Goal: Task Accomplishment & Management: Use online tool/utility

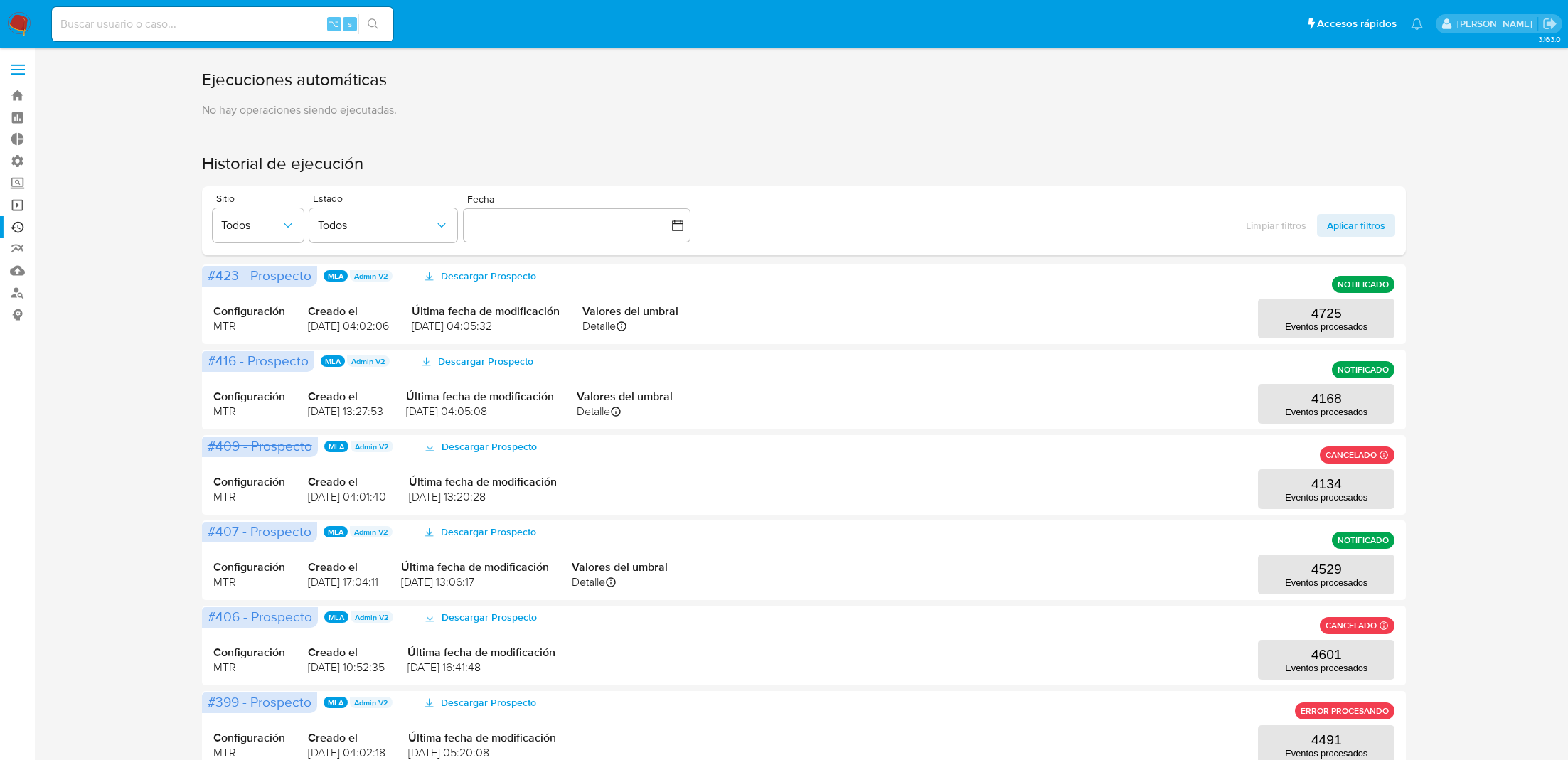
click at [17, 207] on link "Operaciones masivas" at bounding box center [85, 205] width 169 height 22
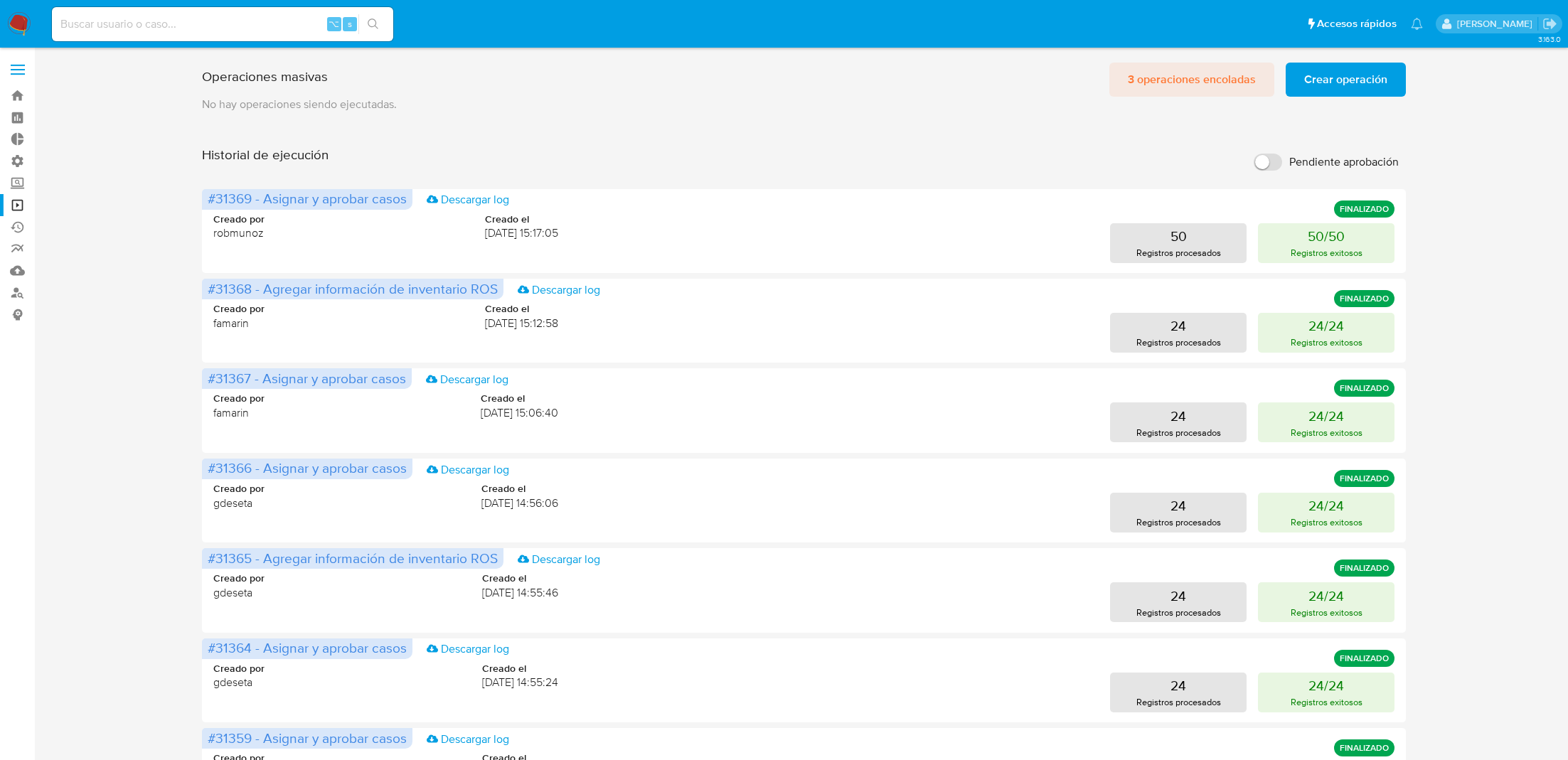
click at [1209, 95] on span "3 operaciones encoladas" at bounding box center [1192, 79] width 128 height 31
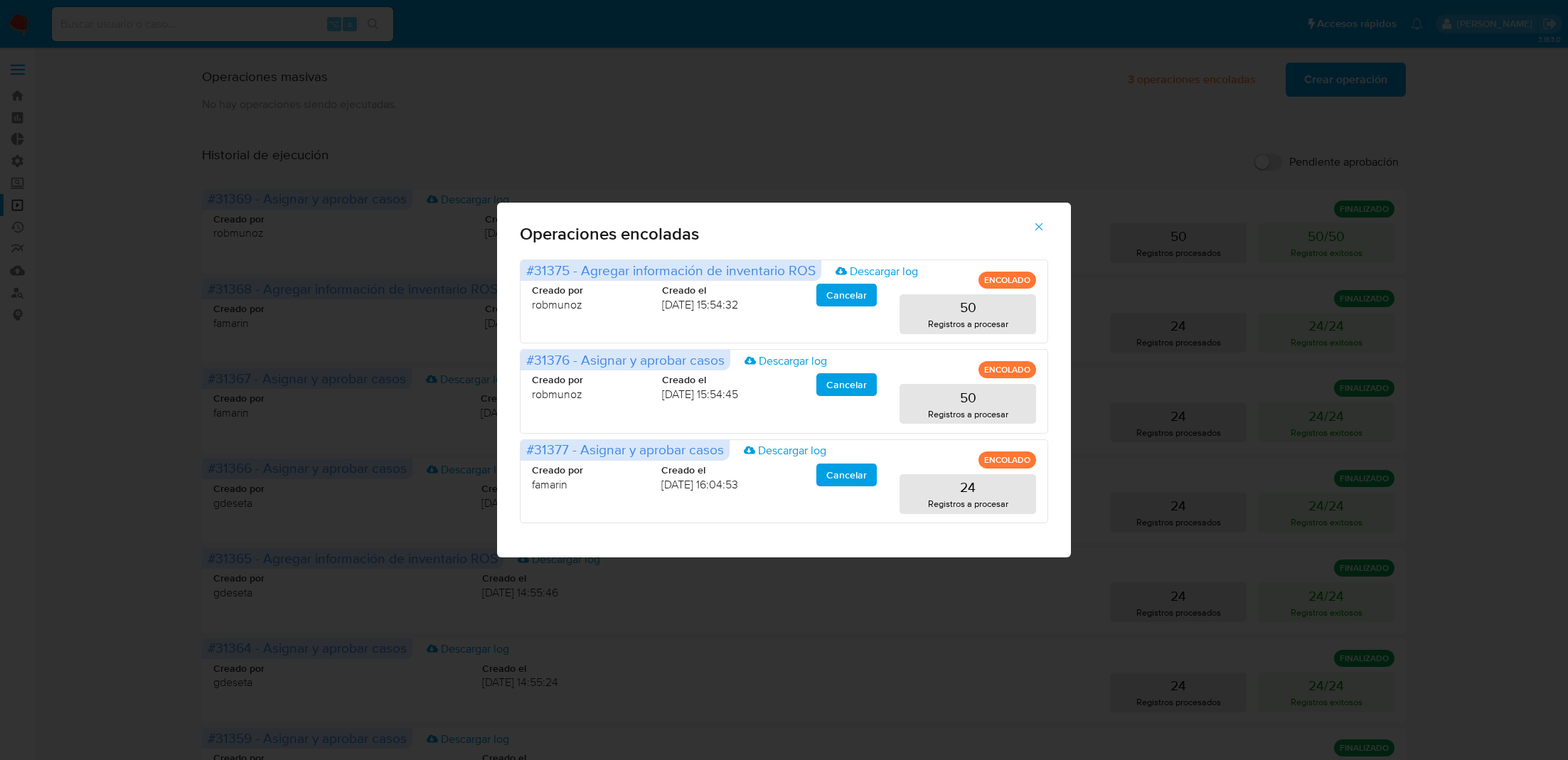
click at [1046, 221] on button "button" at bounding box center [1038, 226] width 49 height 34
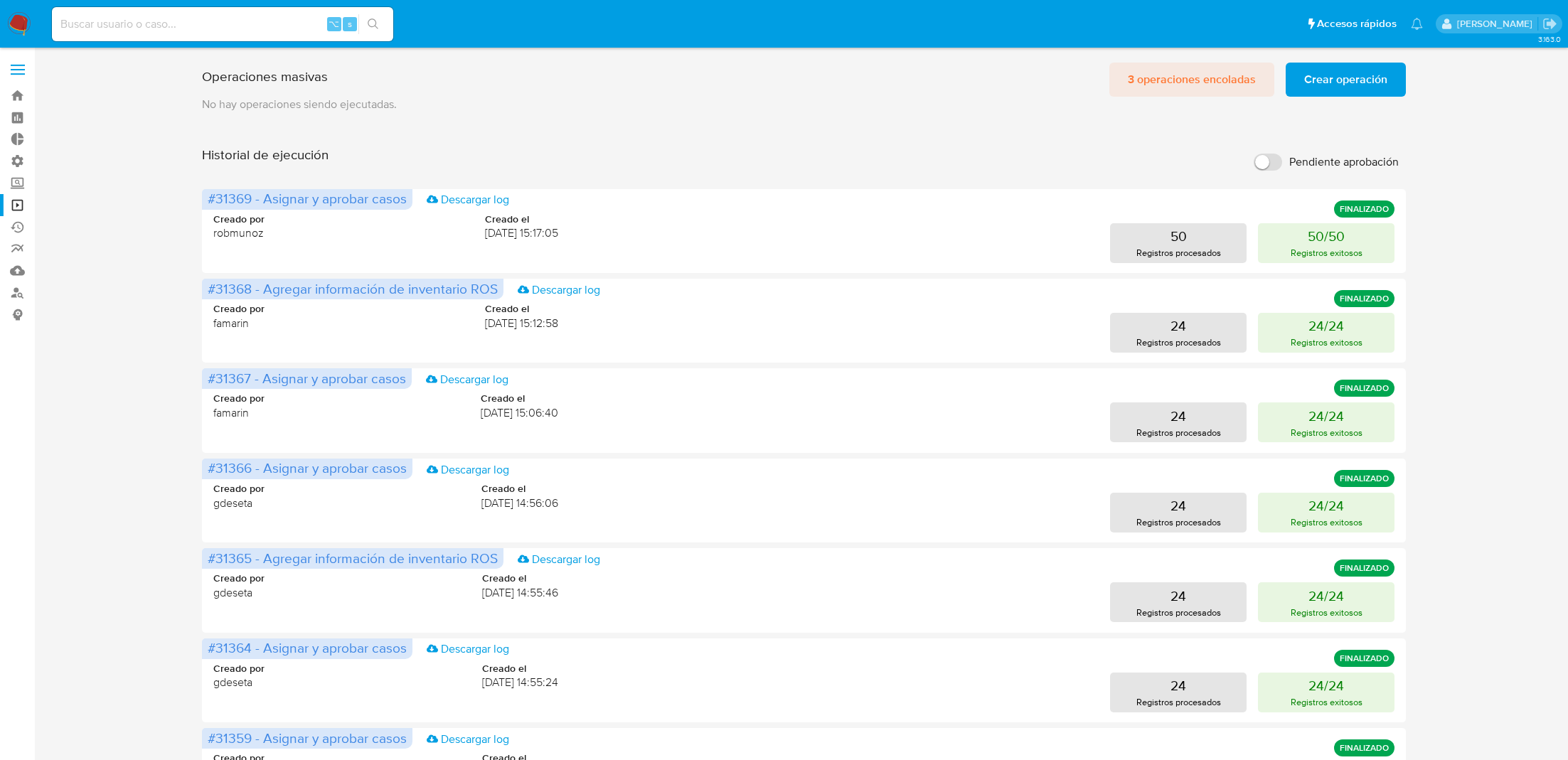
click at [1200, 75] on span "3 operaciones encoladas" at bounding box center [1192, 79] width 128 height 31
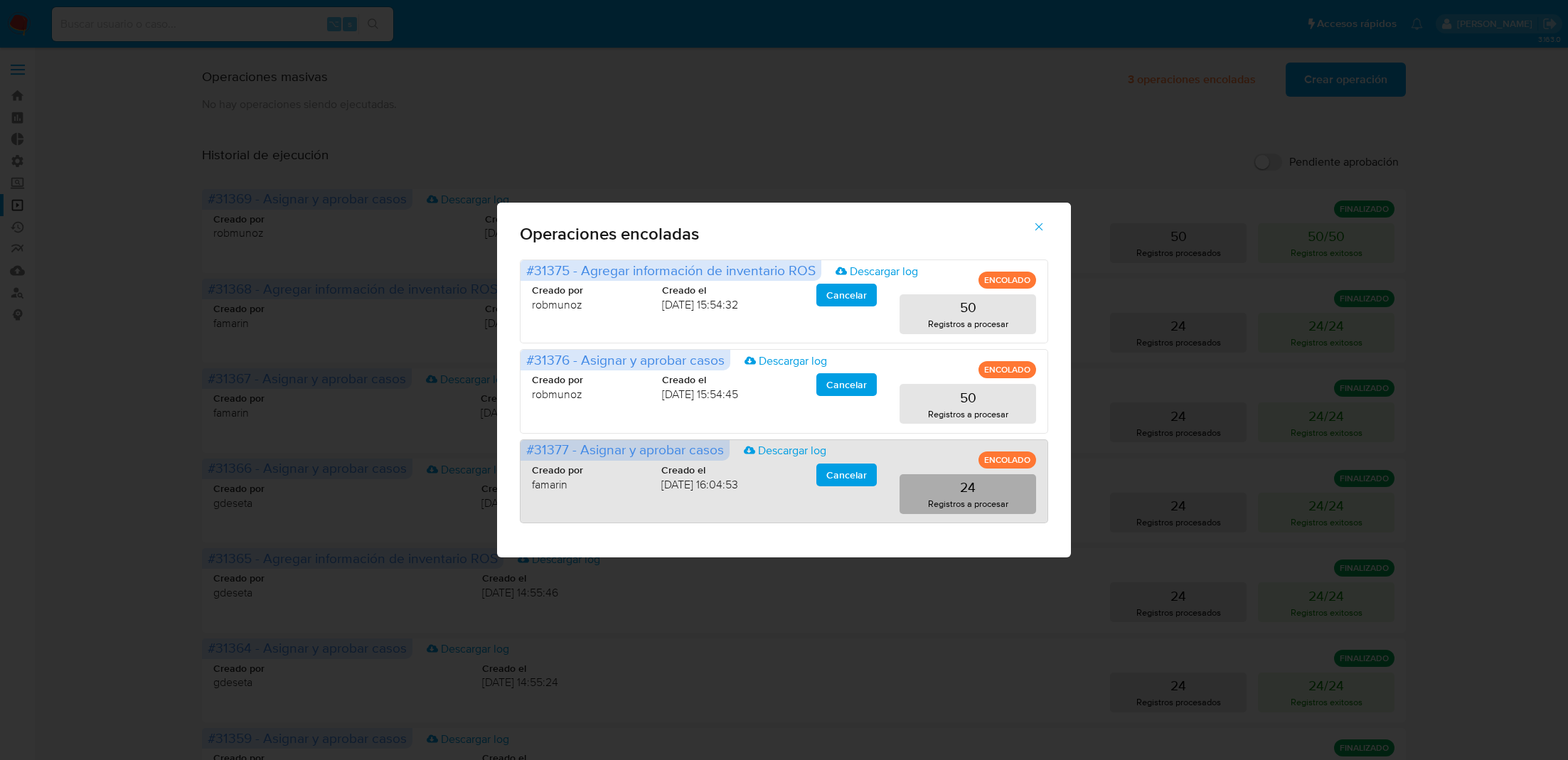
click at [971, 490] on p "24" at bounding box center [968, 486] width 16 height 20
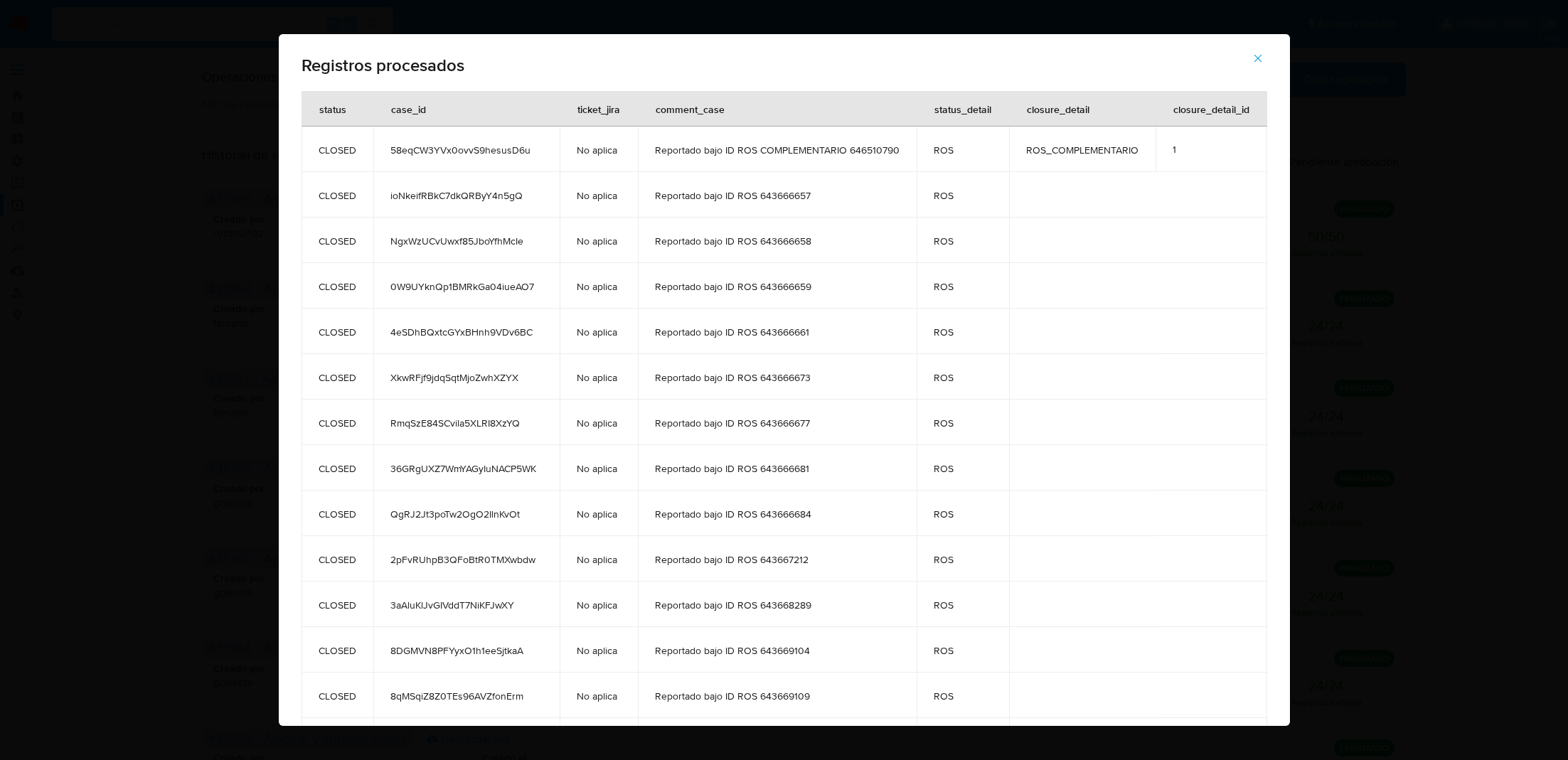
click at [1269, 185] on div "status case_id ticket_jira comment_case status_detail closure_detail closure_de…" at bounding box center [785, 666] width 1011 height 1151
click at [1267, 62] on button "button" at bounding box center [1258, 58] width 49 height 34
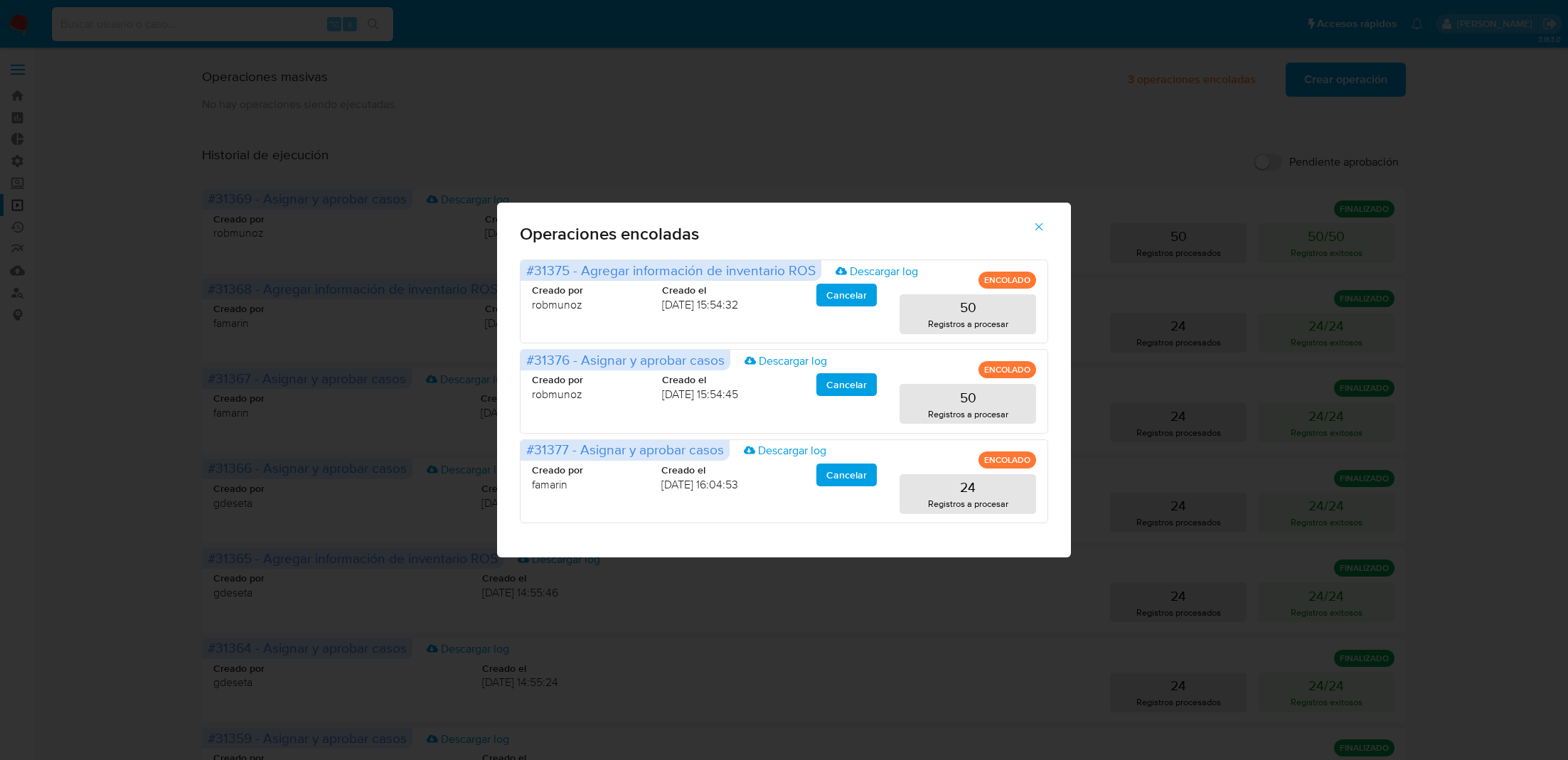
click at [1033, 240] on span "button" at bounding box center [1039, 226] width 13 height 31
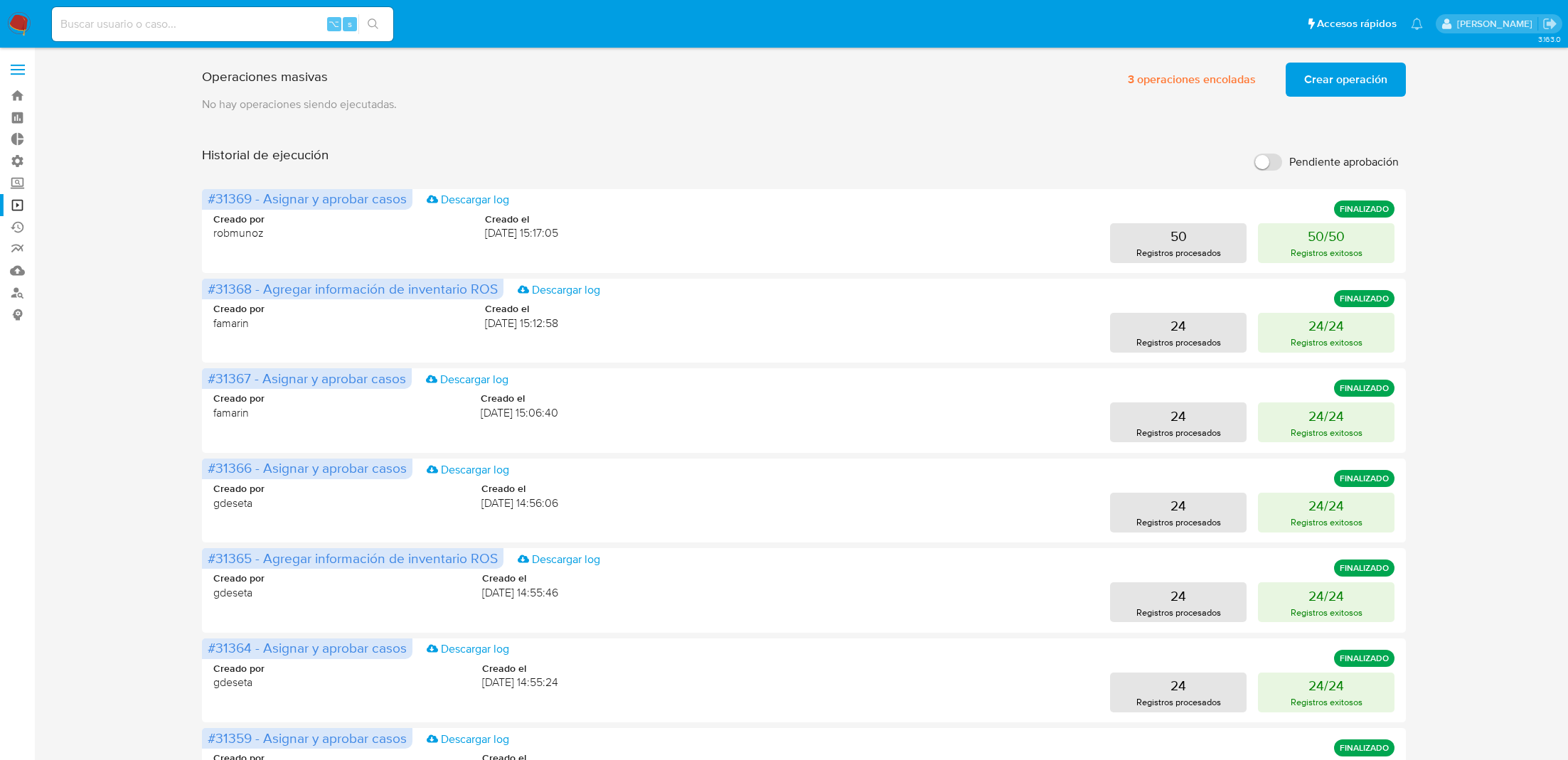
click at [1337, 69] on span "Crear operación" at bounding box center [1345, 79] width 83 height 31
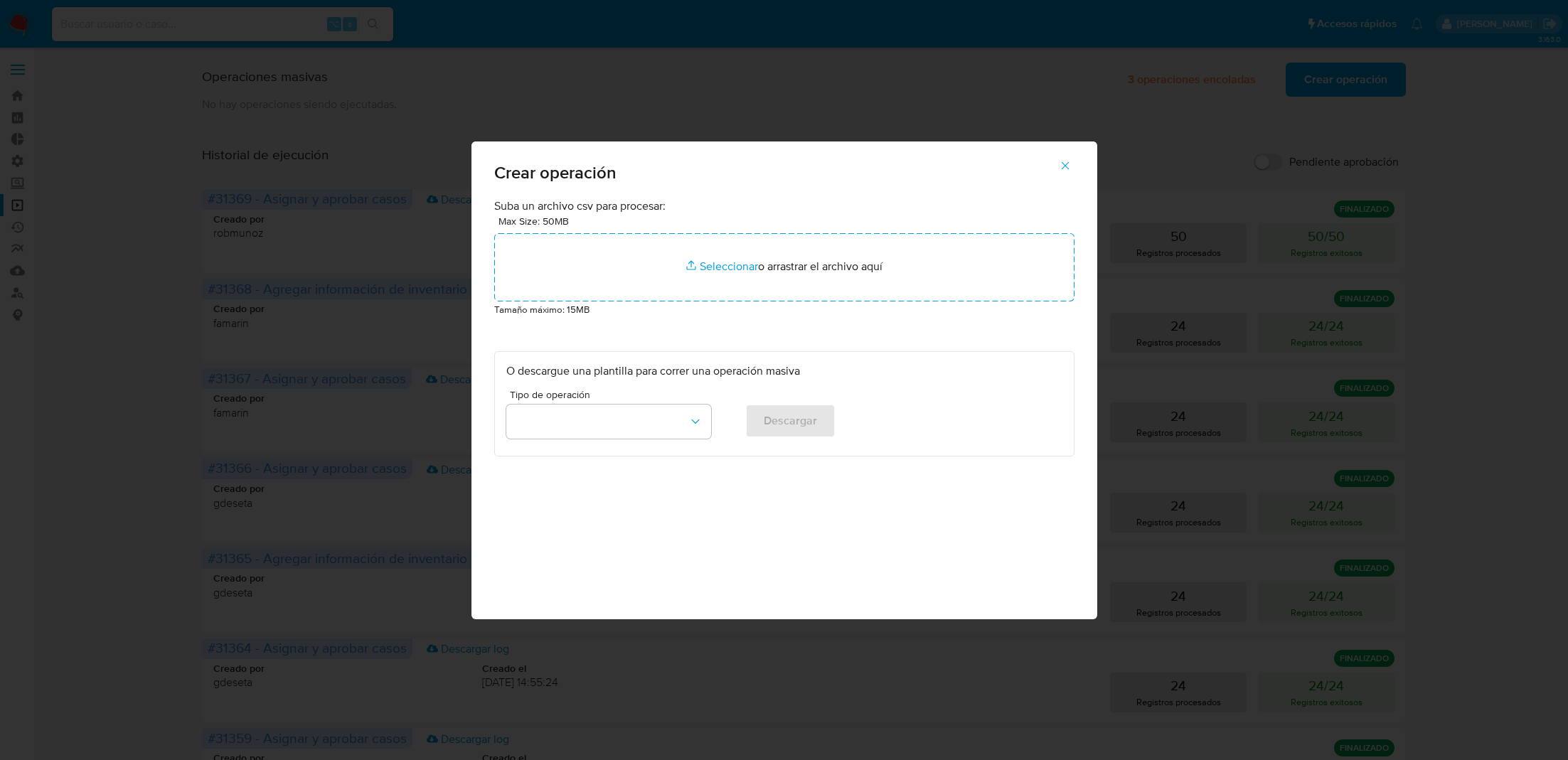
click at [757, 313] on p "Tamaño máximo: 15MB" at bounding box center [785, 309] width 581 height 16
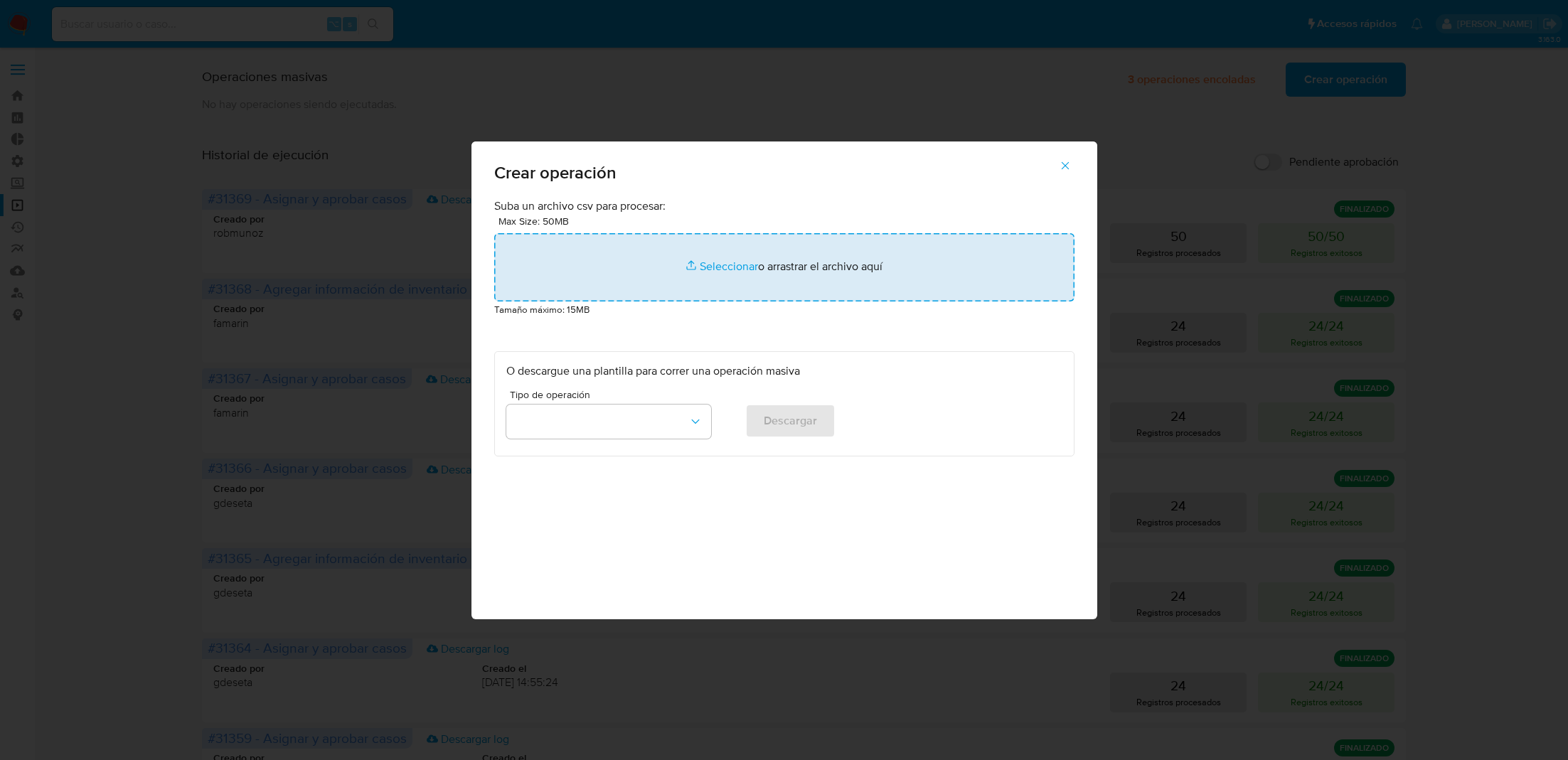
click at [726, 269] on input "file" at bounding box center [785, 267] width 581 height 69
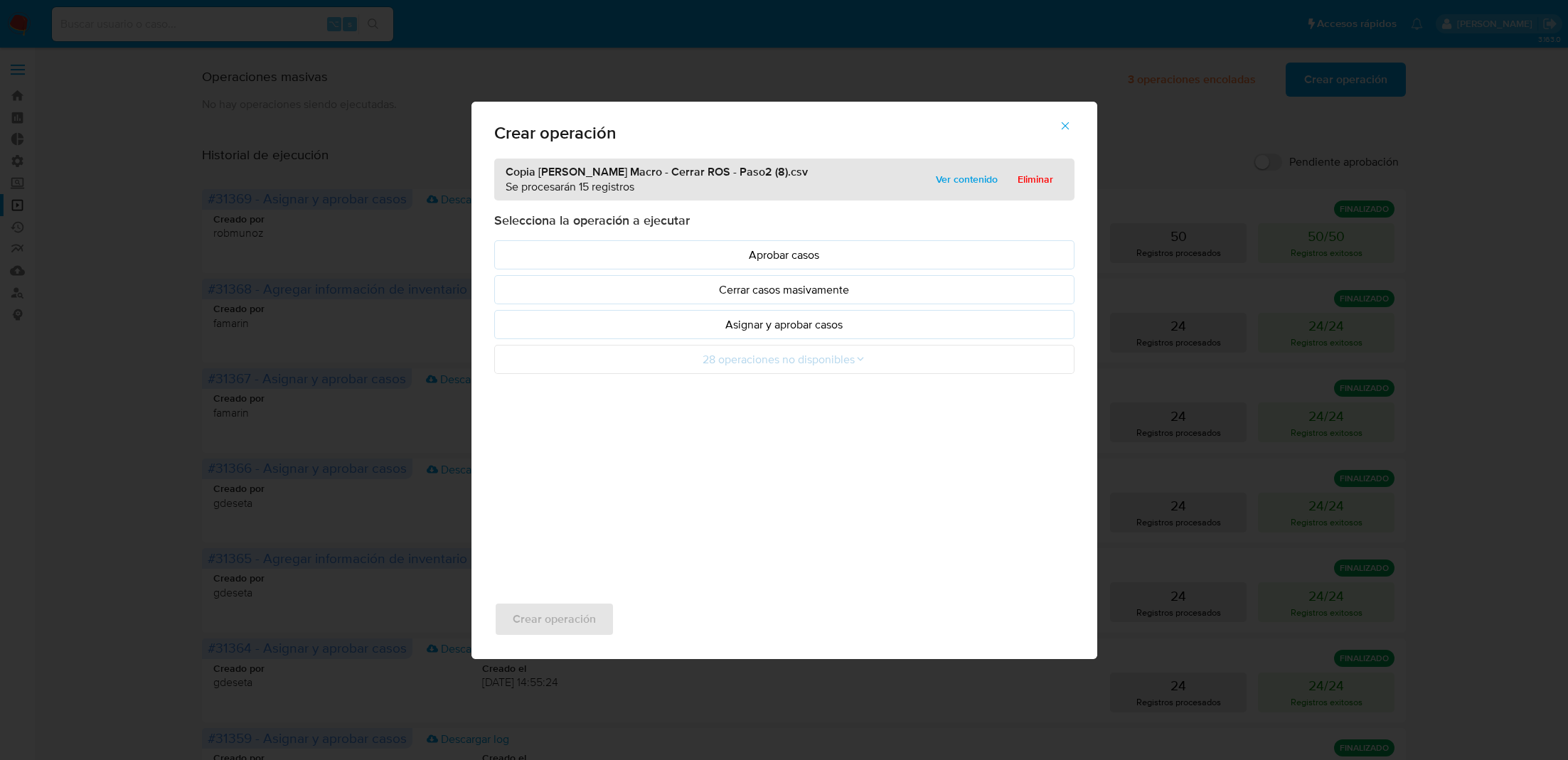
click at [632, 317] on p "Asignar y aprobar casos" at bounding box center [784, 325] width 556 height 17
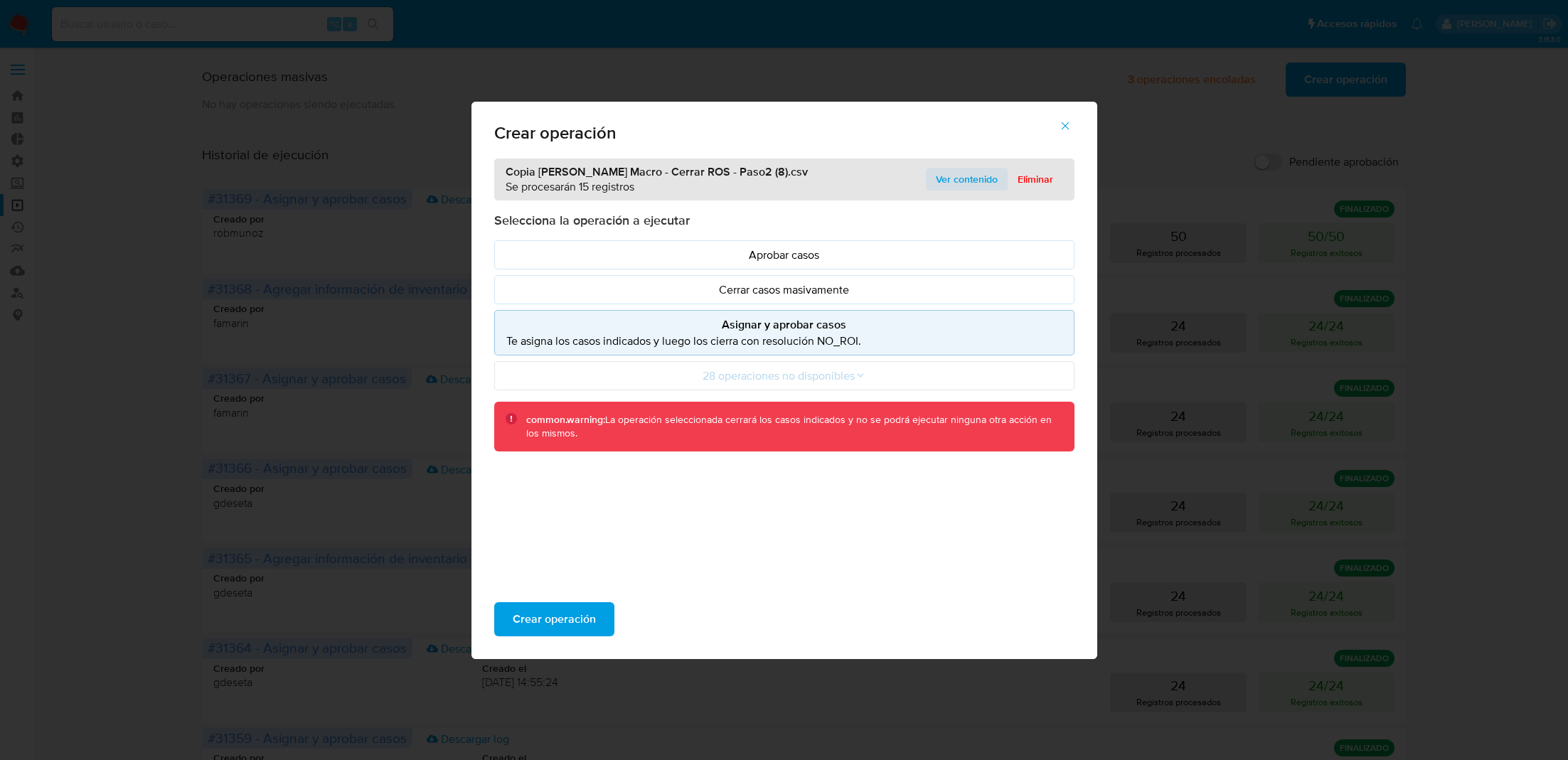
click at [961, 179] on span "Ver contenido" at bounding box center [967, 179] width 62 height 20
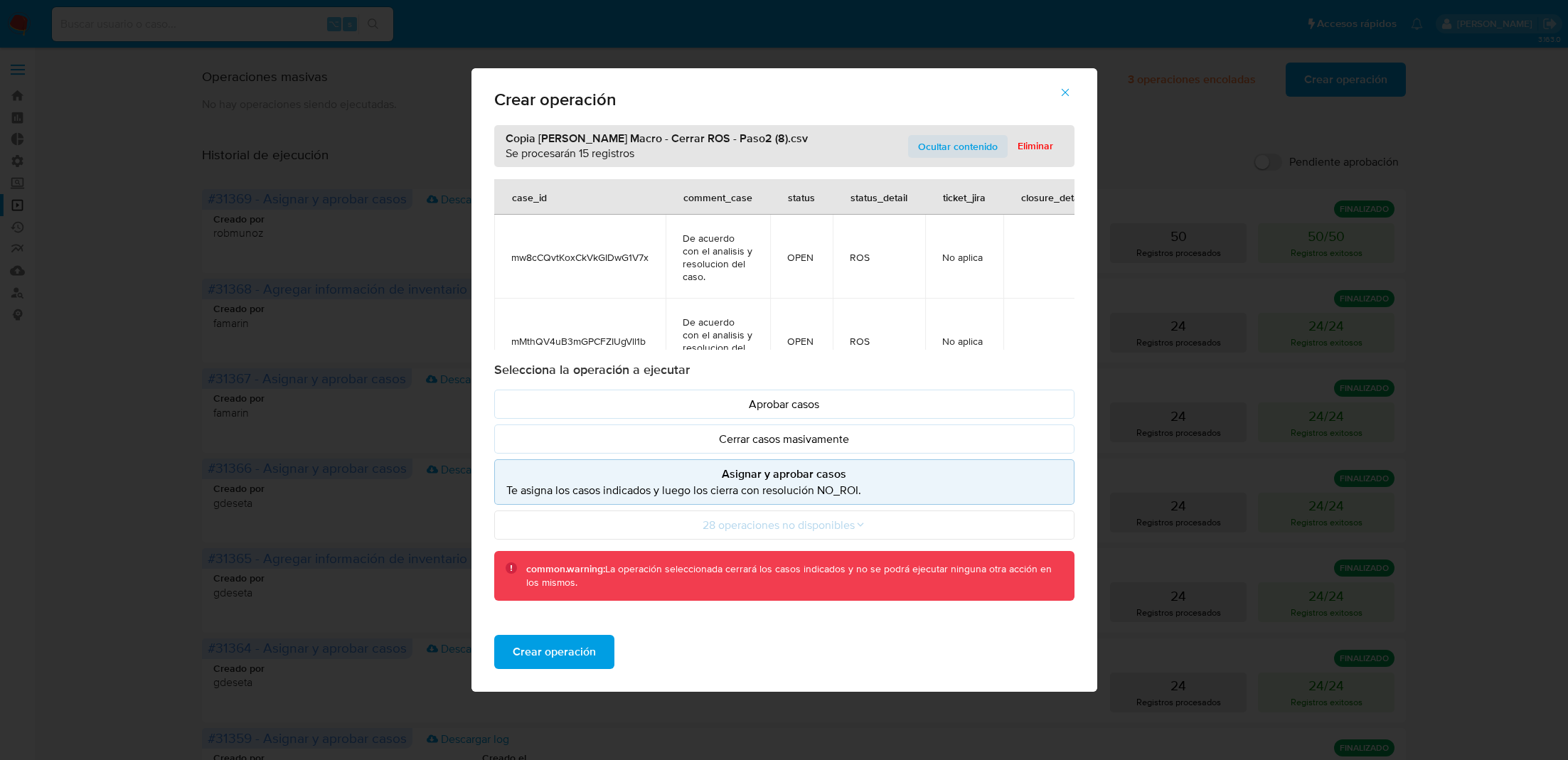
click at [955, 140] on span "Ocultar contenido" at bounding box center [958, 146] width 80 height 20
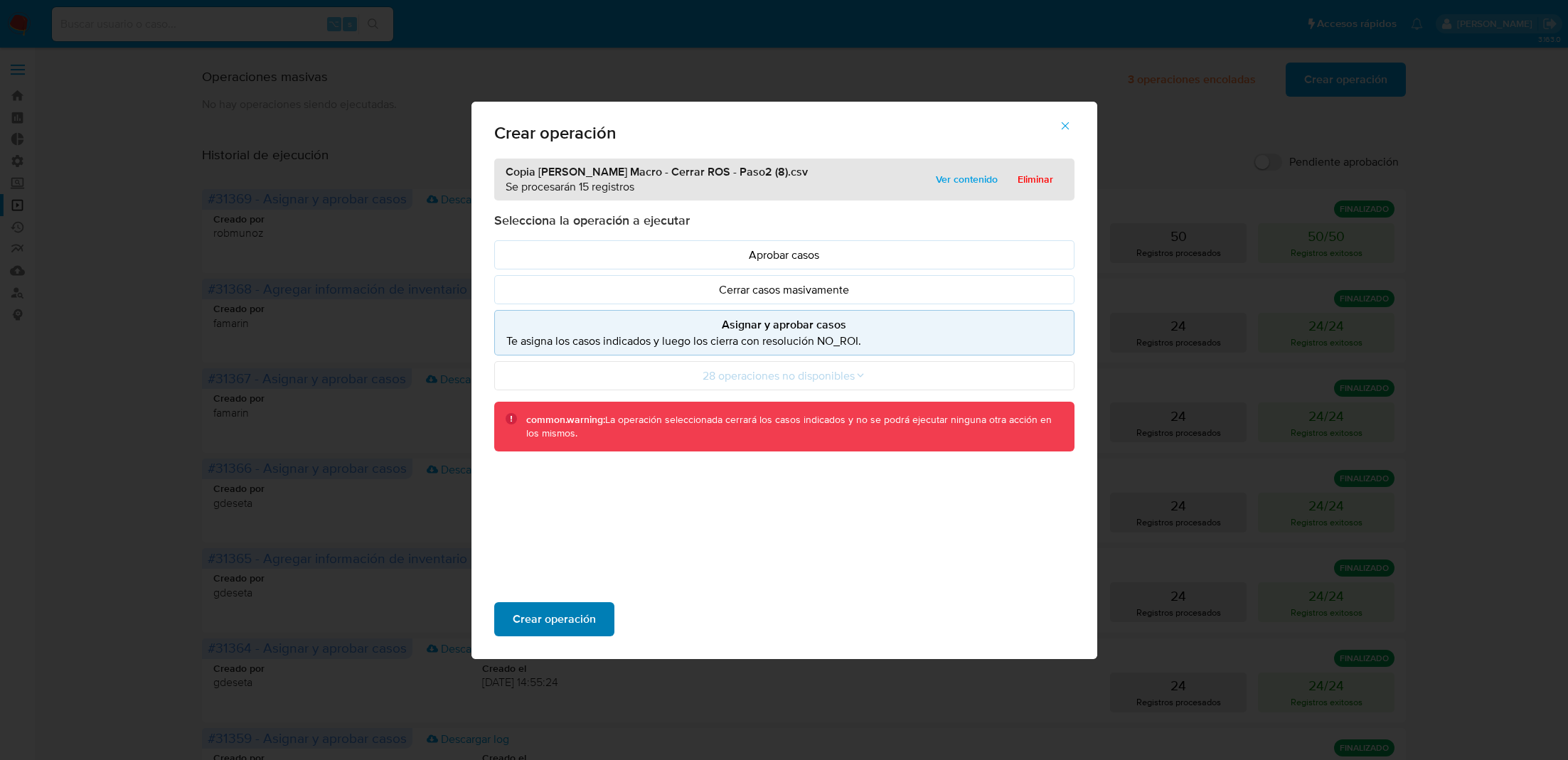
click at [574, 608] on span "Crear operación" at bounding box center [554, 619] width 83 height 31
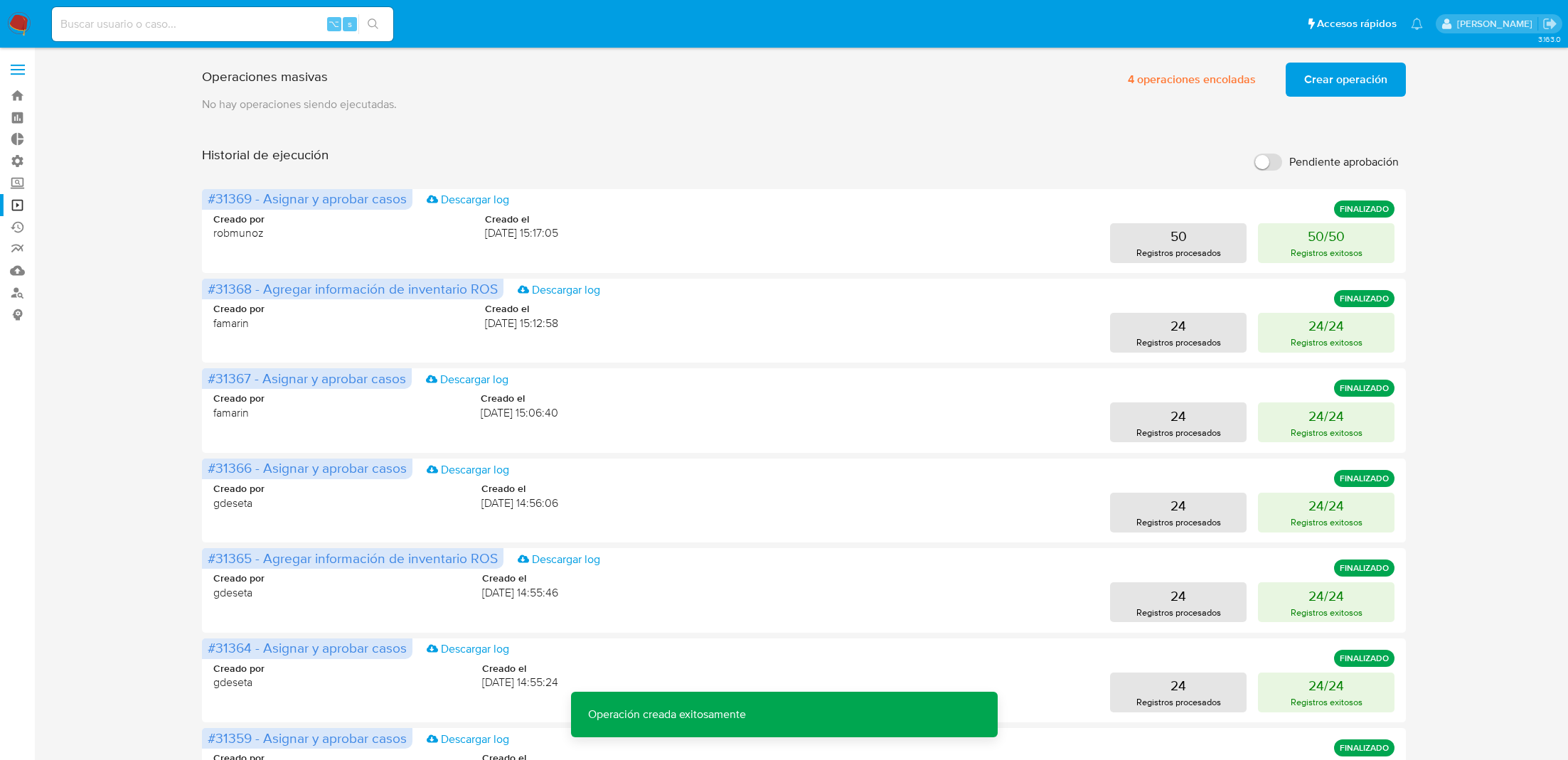
click at [1334, 67] on span "Crear operación" at bounding box center [1345, 79] width 83 height 31
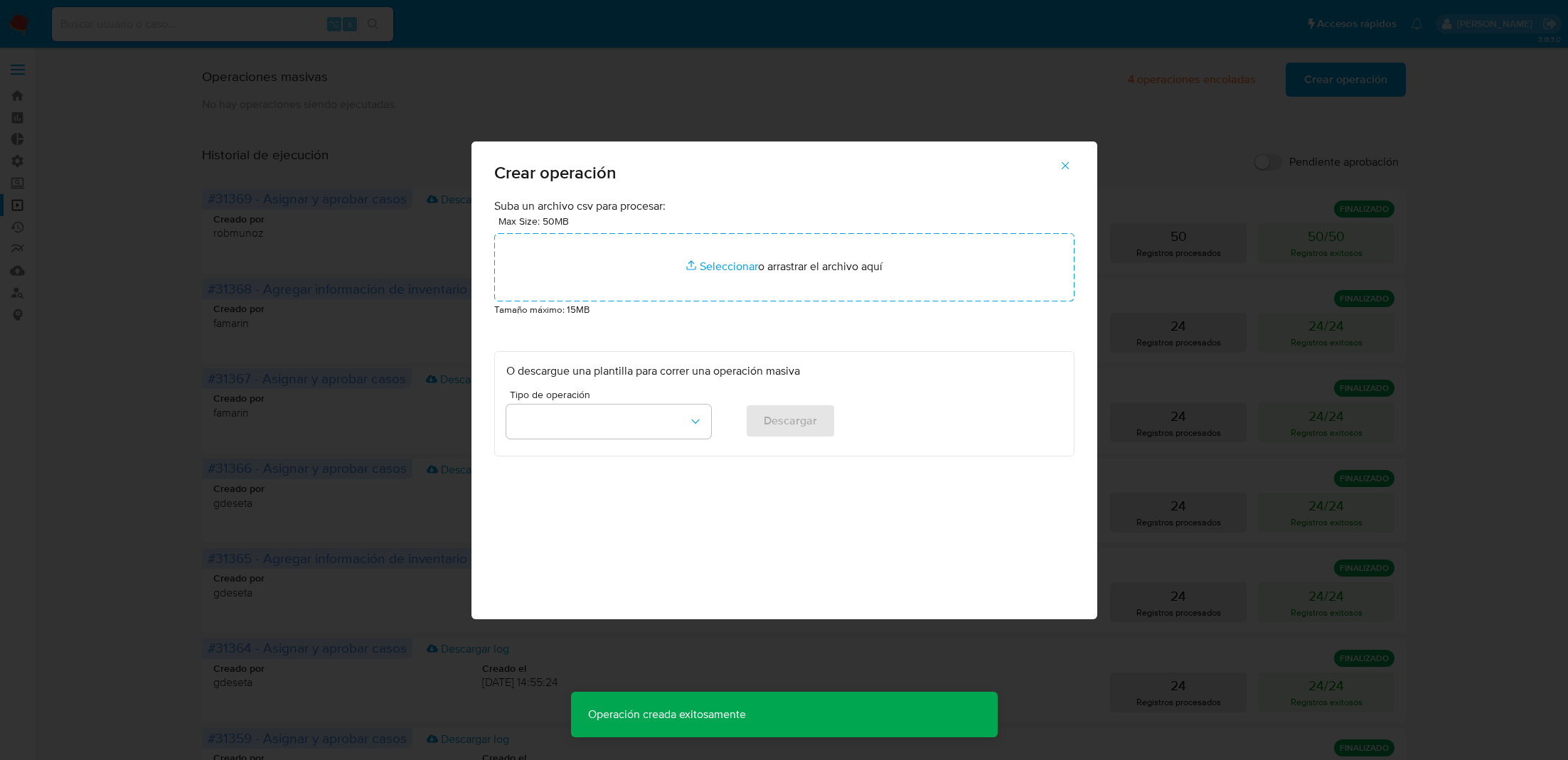
click at [754, 227] on div "Max Size: 50MB Seleccionar archivos Seleccionar o arrastrar el archivo aquí" at bounding box center [785, 257] width 581 height 89
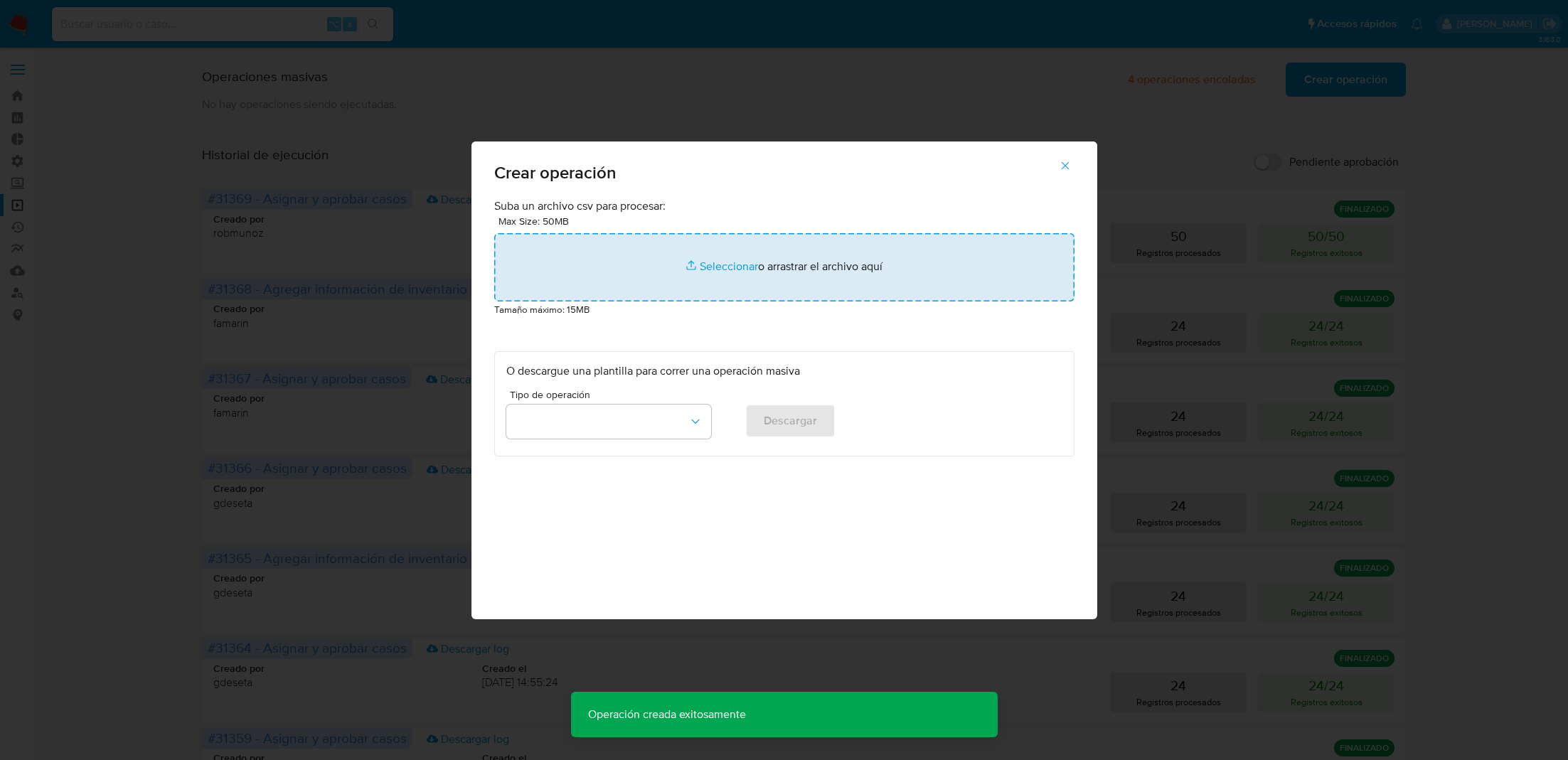
click at [732, 250] on input "file" at bounding box center [785, 267] width 581 height 69
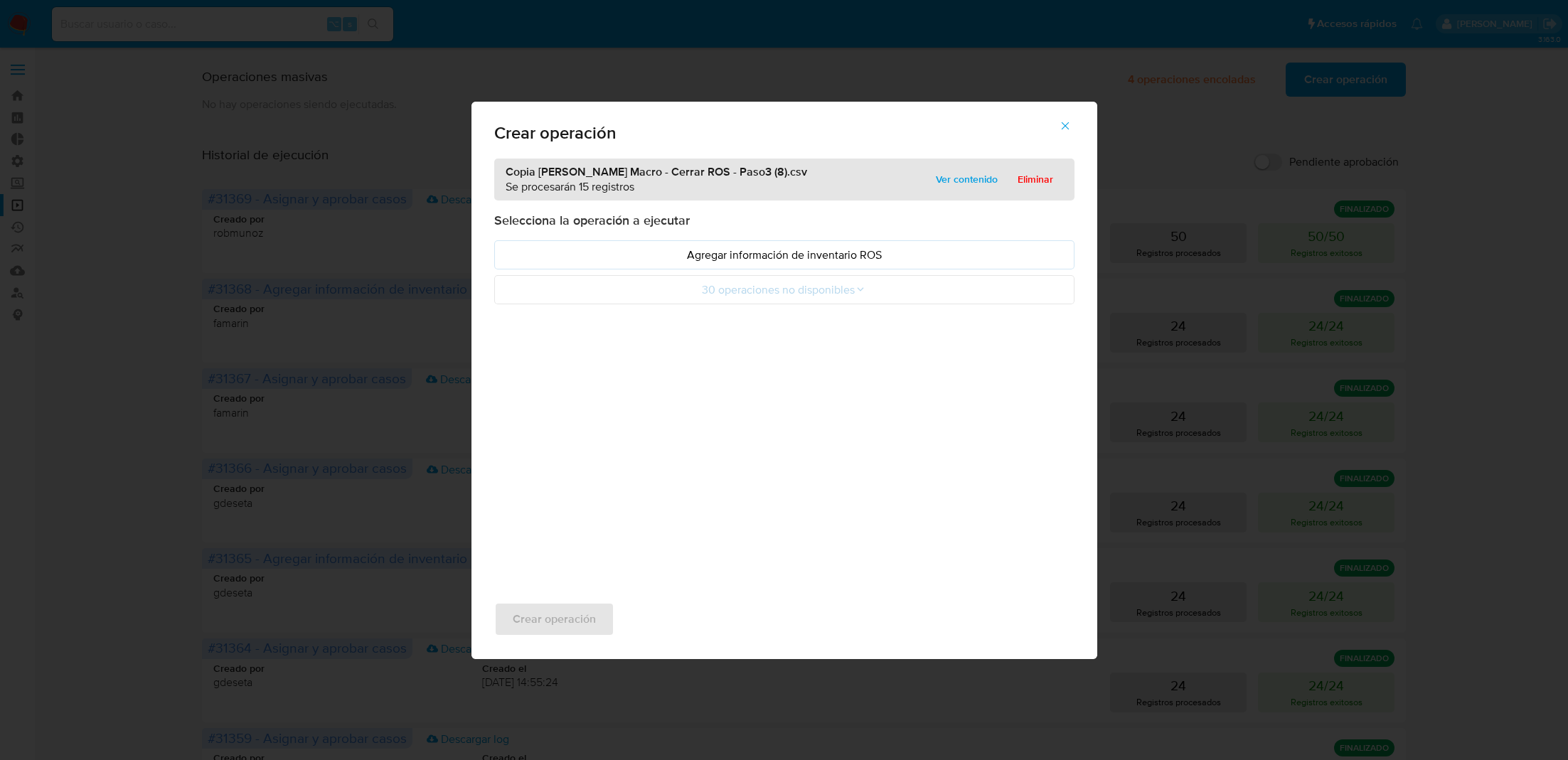
click at [629, 235] on div "Selecciona la operación a ejecutar Agregar información de inventario ROS 30 ope…" at bounding box center [785, 258] width 581 height 93
click at [617, 258] on p "Agregar información de inventario ROS" at bounding box center [784, 254] width 556 height 17
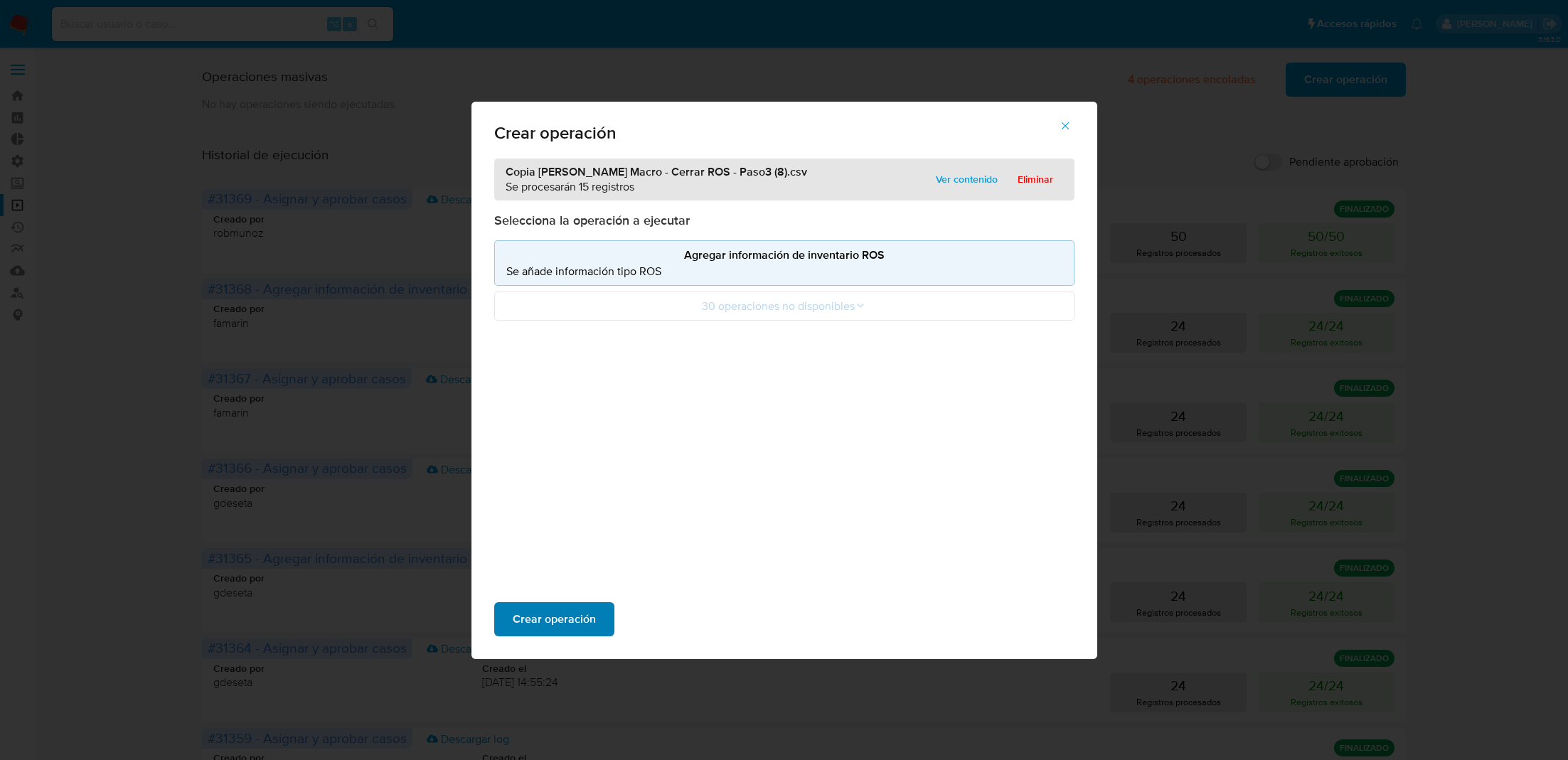
click at [554, 621] on span "Crear operación" at bounding box center [554, 619] width 83 height 31
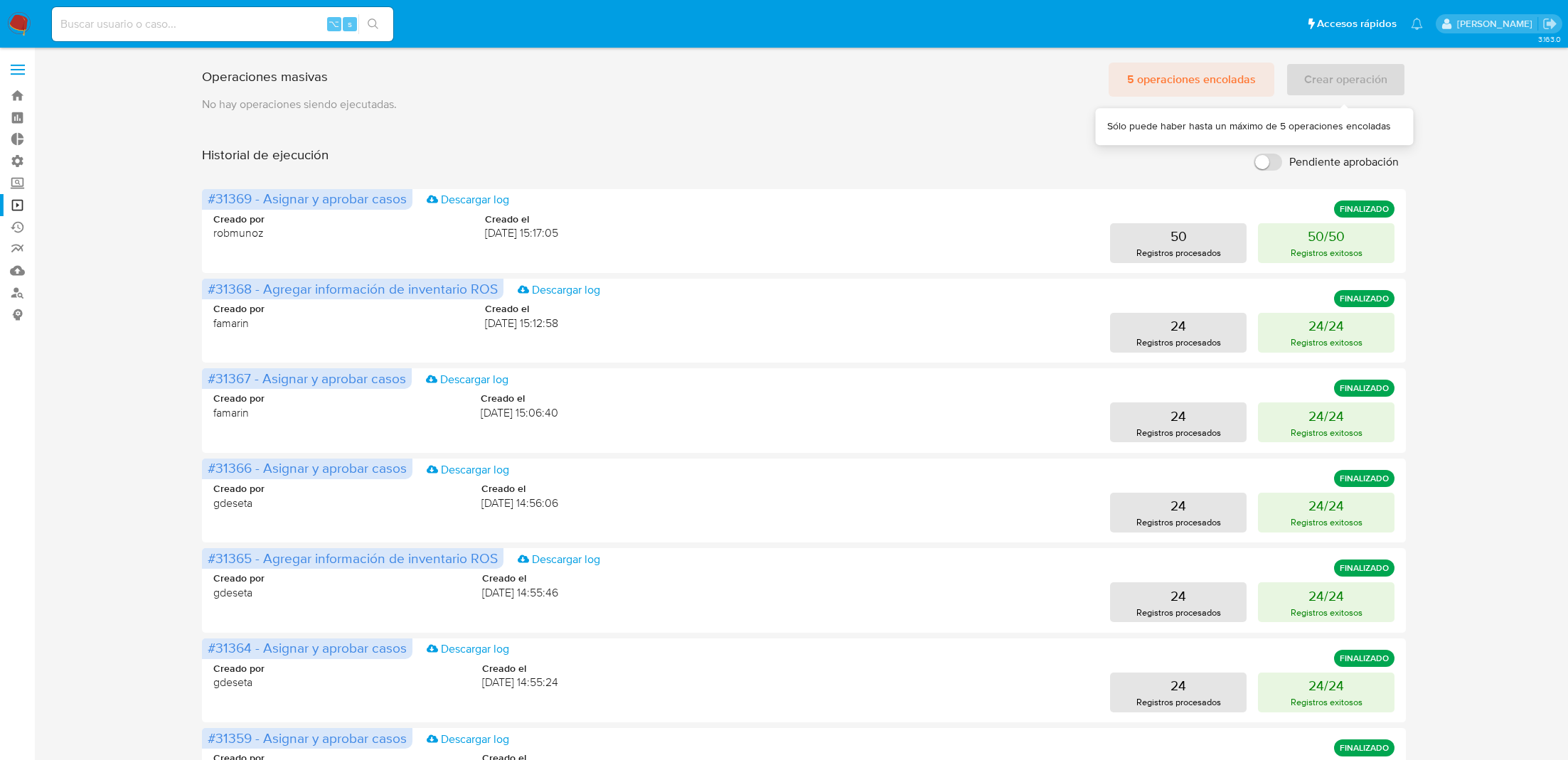
click at [1223, 77] on span "5 operaciones encoladas" at bounding box center [1191, 79] width 128 height 31
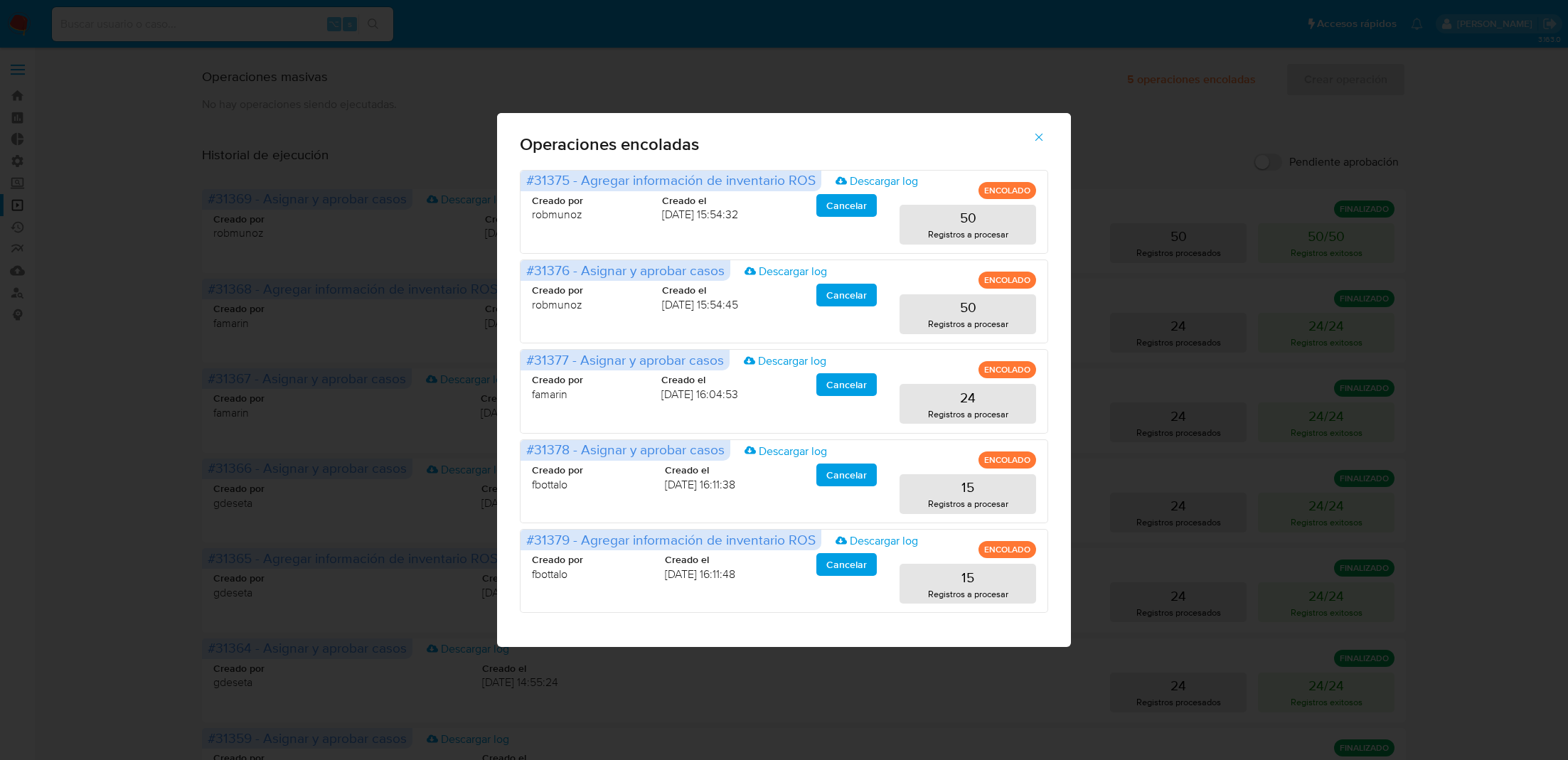
click at [1041, 135] on icon "button" at bounding box center [1039, 137] width 8 height 8
